Goal: Information Seeking & Learning: Learn about a topic

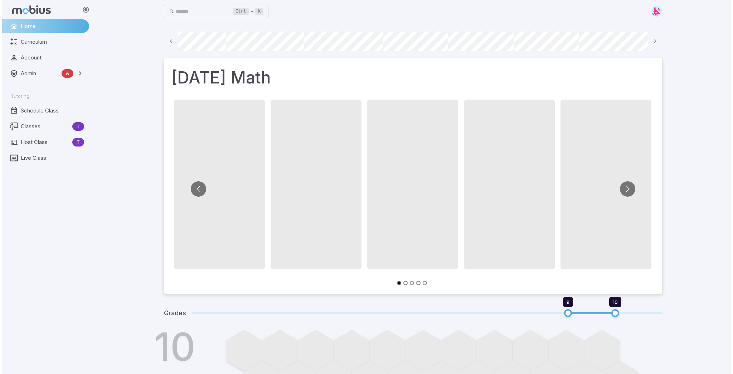
scroll to position [0, 385]
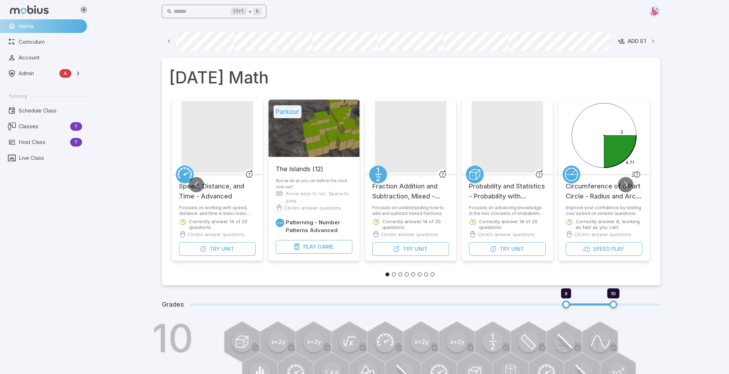
click at [206, 11] on input "text" at bounding box center [202, 12] width 57 height 14
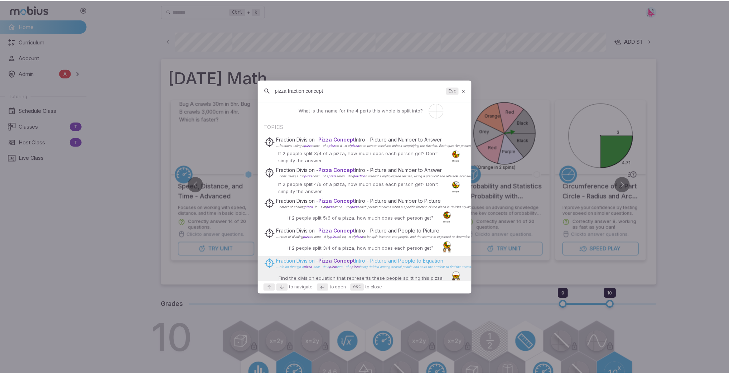
scroll to position [158, 0]
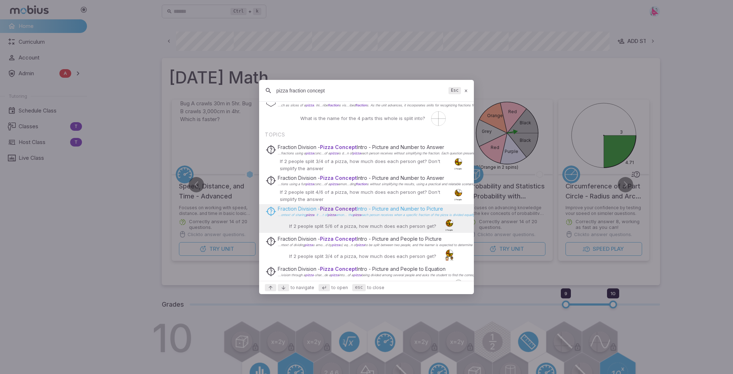
type input "pizza fraction concept"
click at [376, 210] on p "Fraction Division - Pizza Concept Intro - Picture and Number to Picture" at bounding box center [491, 208] width 426 height 7
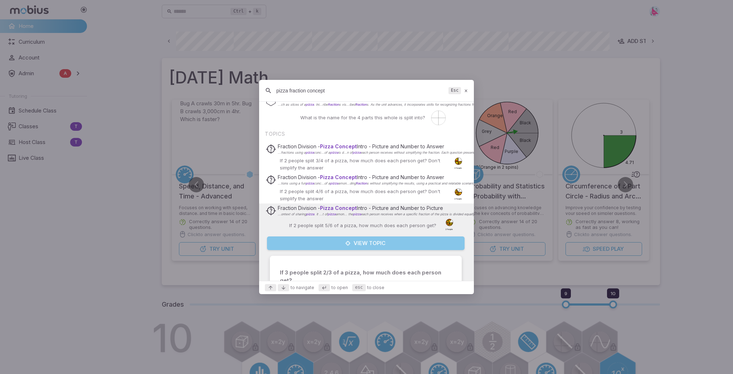
click at [373, 241] on button "View Topic" at bounding box center [366, 243] width 198 height 14
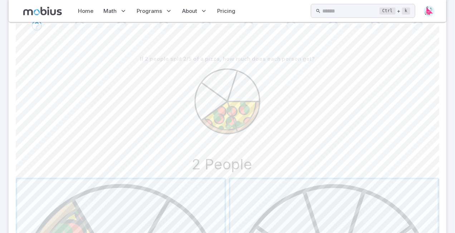
scroll to position [197, 0]
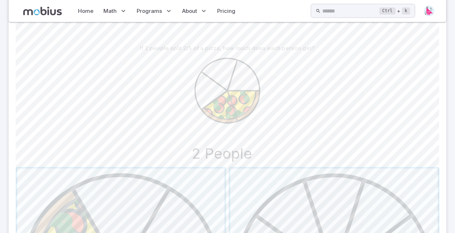
drag, startPoint x: 398, startPoint y: 1, endPoint x: 305, endPoint y: 75, distance: 119.8
click at [302, 74] on icon "2 People" at bounding box center [227, 108] width 161 height 107
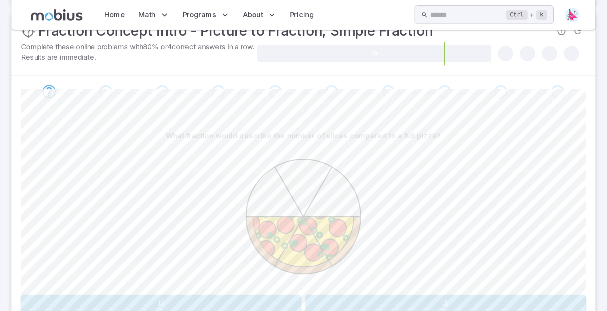
scroll to position [179, 0]
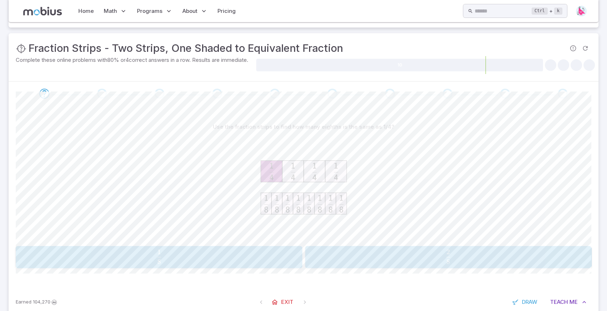
scroll to position [95, 0]
